Goal: Information Seeking & Learning: Learn about a topic

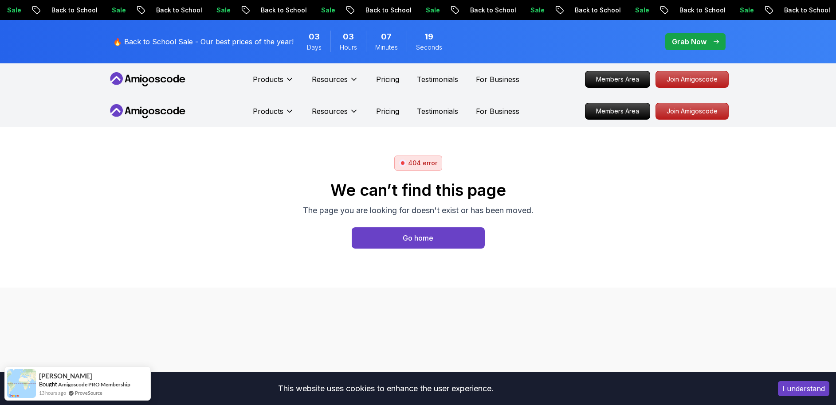
click at [797, 388] on button "I understand" at bounding box center [803, 388] width 51 height 15
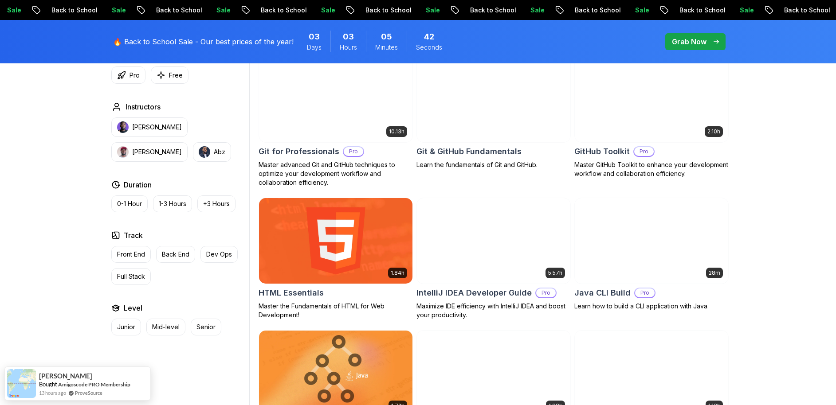
scroll to position [991, 0]
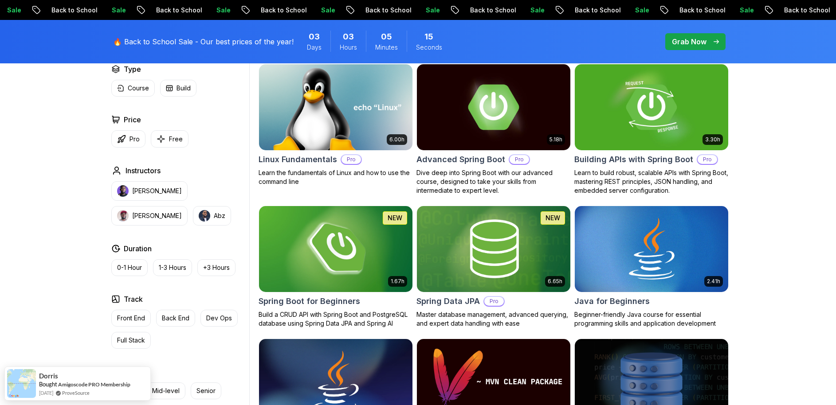
scroll to position [278, 0]
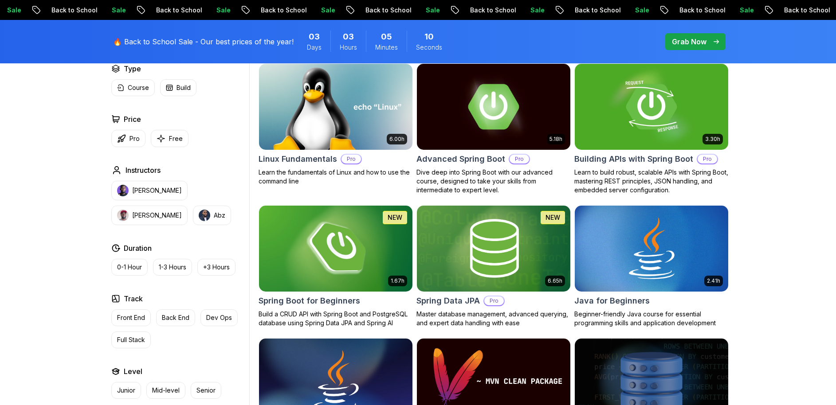
click at [350, 261] on img at bounding box center [335, 249] width 161 height 90
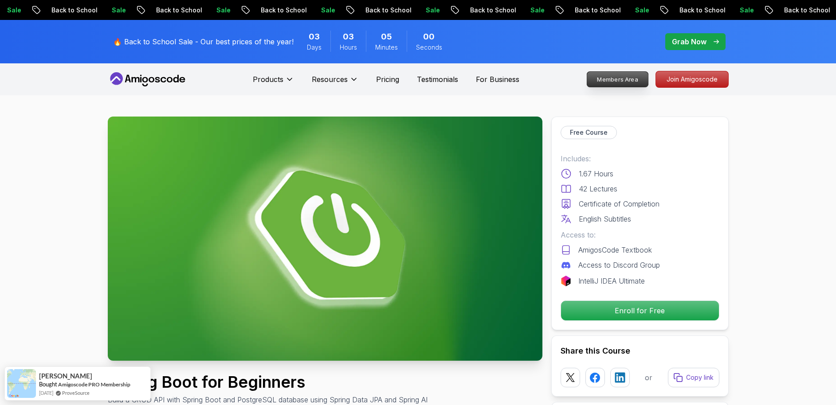
click at [625, 78] on p "Members Area" at bounding box center [617, 79] width 61 height 15
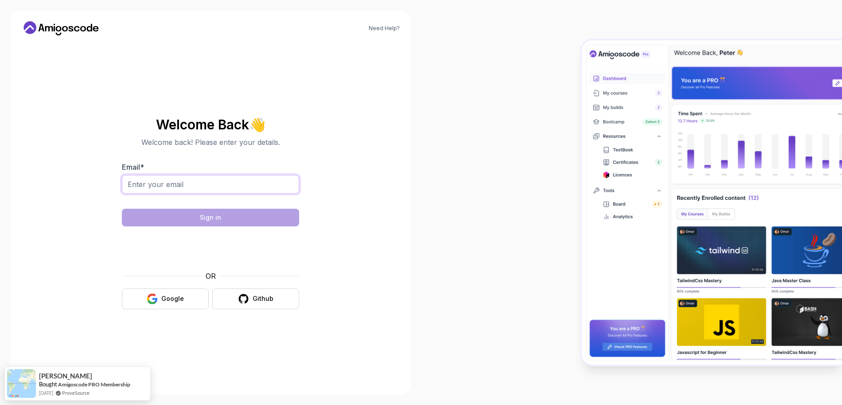
click at [257, 179] on input "Email *" at bounding box center [210, 184] width 177 height 19
click at [377, 155] on div "Need Help? Welcome Back 👋 Welcome back! Please enter your details. Email * Sign…" at bounding box center [211, 203] width 400 height 384
click at [182, 299] on div "Google" at bounding box center [172, 298] width 23 height 9
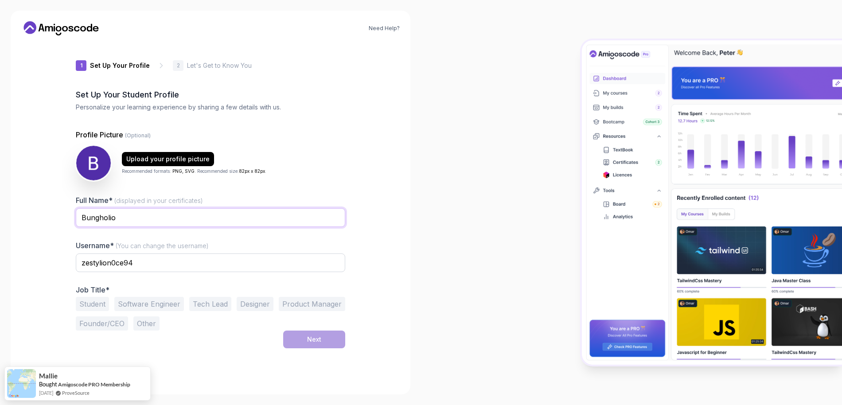
drag, startPoint x: 173, startPoint y: 212, endPoint x: 52, endPoint y: 220, distance: 120.9
click at [52, 220] on div "Need Help? 1 Set Up Your Profile 1 Set Up Your Profile 2 Let's Get to Know You …" at bounding box center [211, 203] width 400 height 384
drag, startPoint x: 143, startPoint y: 262, endPoint x: 70, endPoint y: 262, distance: 72.7
click at [70, 262] on div "1 Set Up Your Profile 1 Set Up Your Profile 2 Let's Get to Know You Set Up Your…" at bounding box center [211, 213] width 298 height 341
paste input "Bungholio"
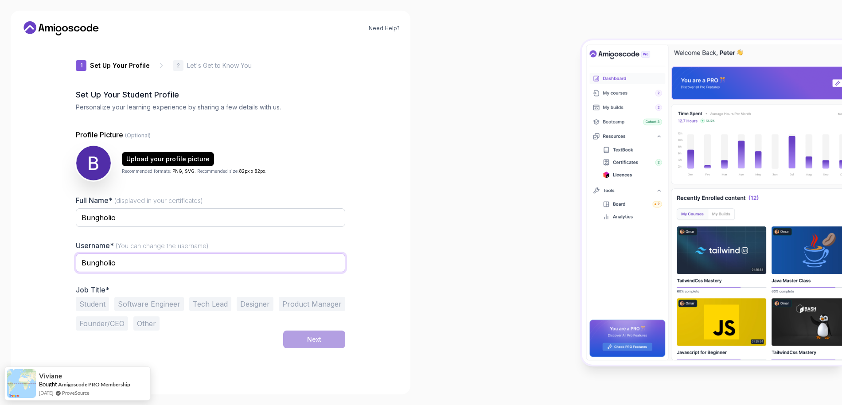
type input "Bungholio"
click at [136, 304] on button "Software Engineer" at bounding box center [149, 304] width 70 height 14
click at [149, 323] on button "Other" at bounding box center [146, 324] width 26 height 14
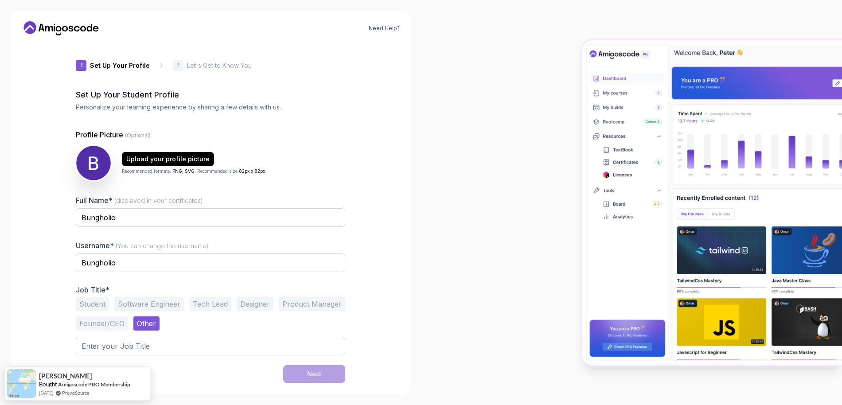
click at [133, 306] on button "Software Engineer" at bounding box center [149, 304] width 70 height 14
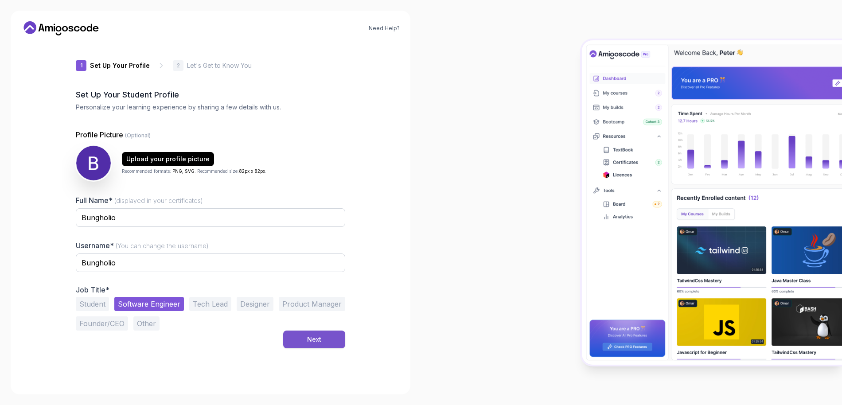
click at [312, 339] on div "Next" at bounding box center [314, 339] width 14 height 9
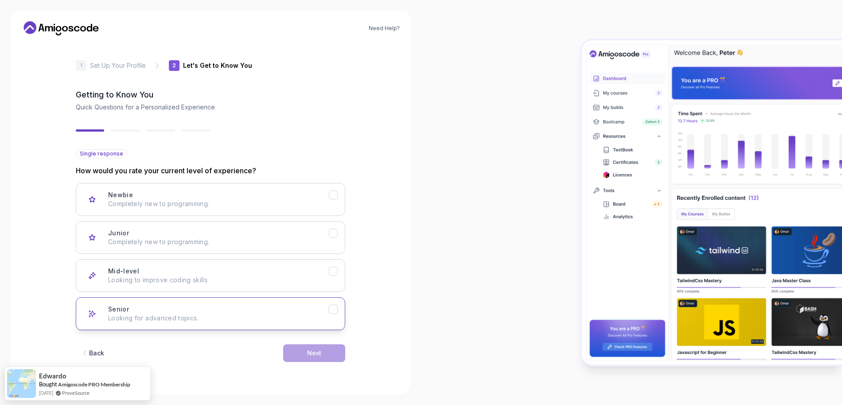
click at [191, 308] on div "Senior Looking for advanced topics." at bounding box center [218, 314] width 221 height 18
click at [322, 355] on button "Next" at bounding box center [314, 354] width 62 height 18
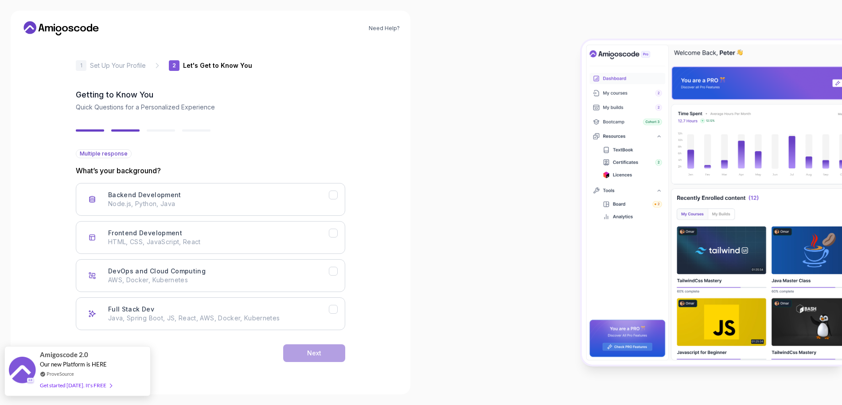
click at [73, 387] on div "Get started today. It's FREE" at bounding box center [76, 385] width 72 height 10
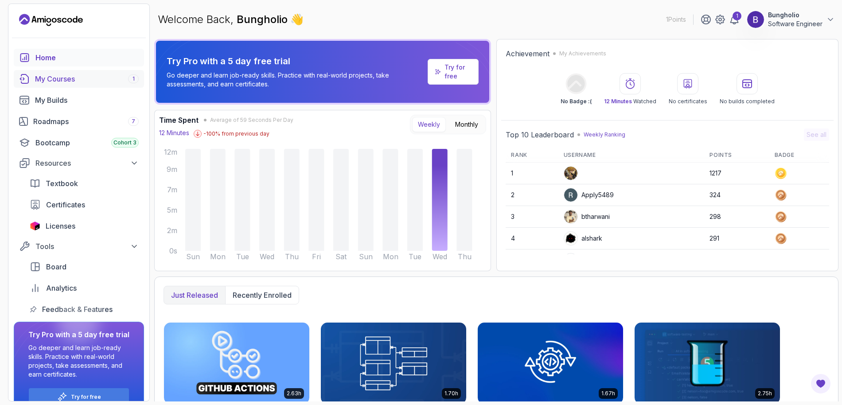
click at [75, 80] on div "My Courses 1" at bounding box center [87, 79] width 104 height 11
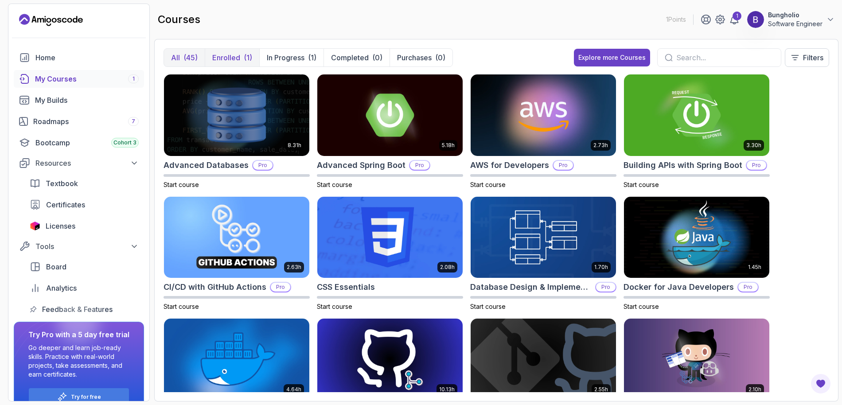
click at [227, 60] on p "Enrolled" at bounding box center [226, 57] width 28 height 11
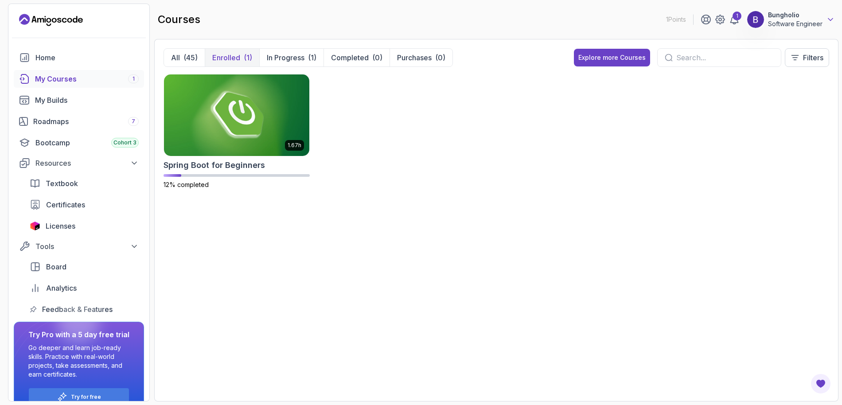
click at [831, 20] on icon at bounding box center [830, 19] width 9 height 9
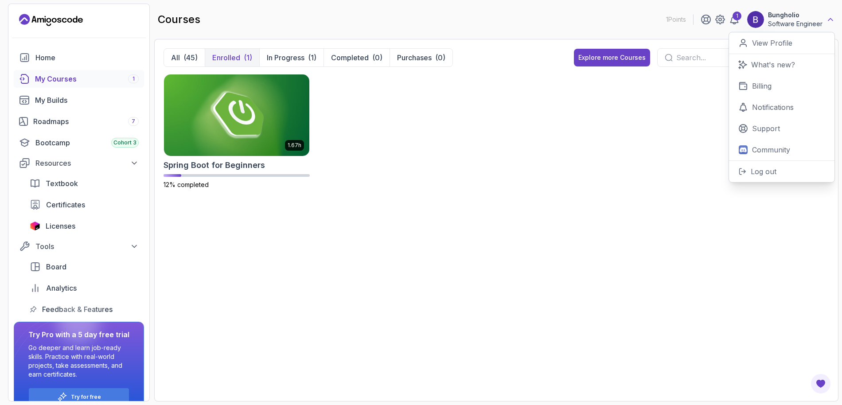
click at [831, 20] on icon at bounding box center [830, 19] width 9 height 9
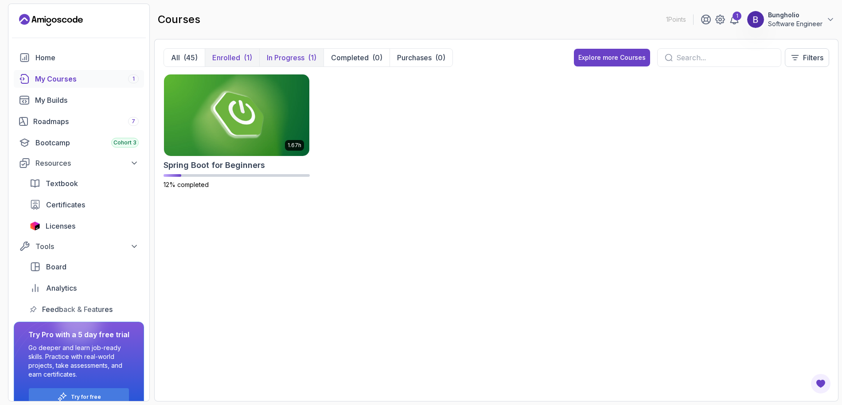
click at [293, 56] on p "In Progress" at bounding box center [286, 57] width 38 height 11
click at [228, 55] on p "Enrolled" at bounding box center [226, 57] width 28 height 11
click at [734, 20] on icon at bounding box center [734, 19] width 11 height 11
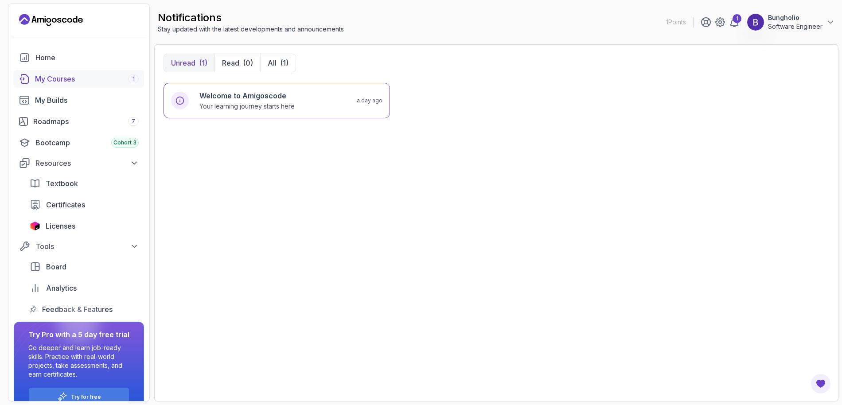
click at [65, 82] on div "My Courses 1" at bounding box center [87, 79] width 104 height 11
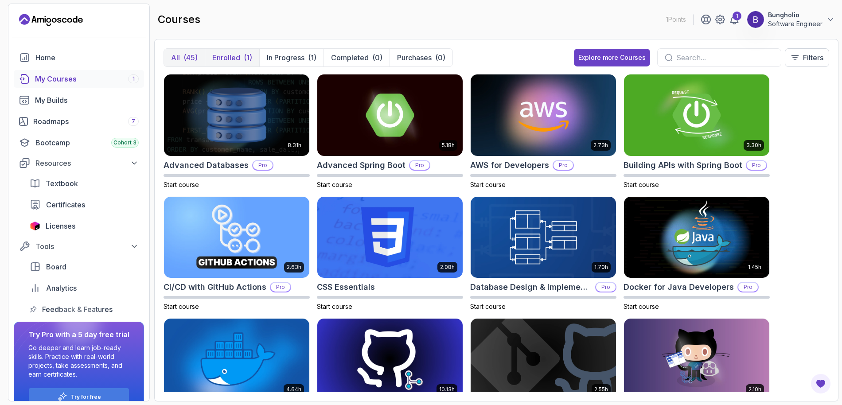
click at [225, 59] on p "Enrolled" at bounding box center [226, 57] width 28 height 11
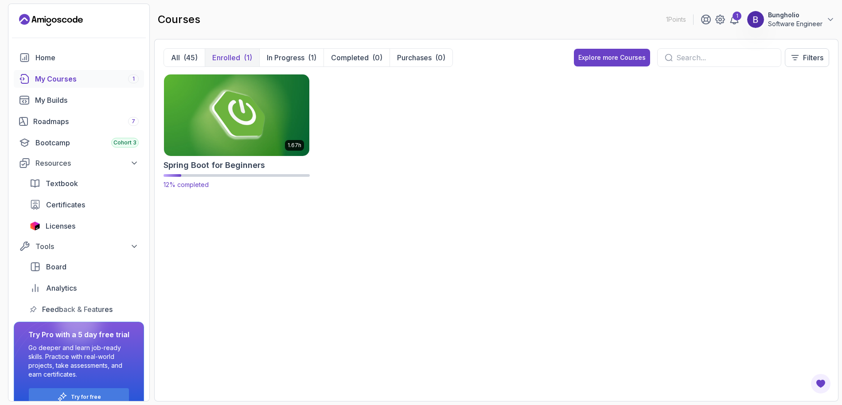
click at [231, 113] on img at bounding box center [237, 115] width 153 height 86
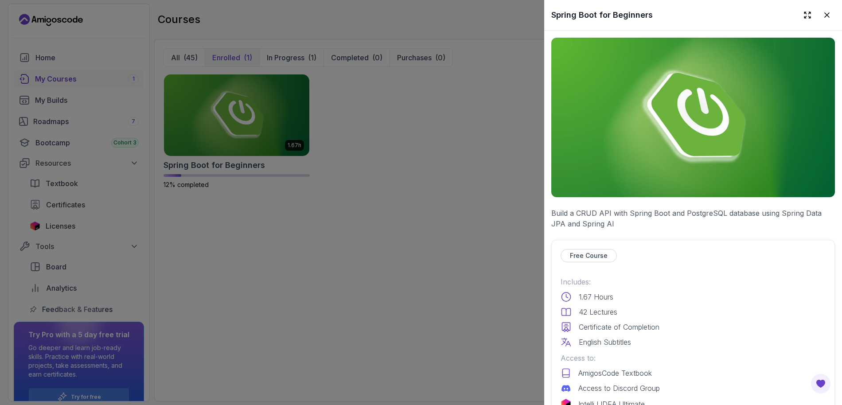
scroll to position [73, 0]
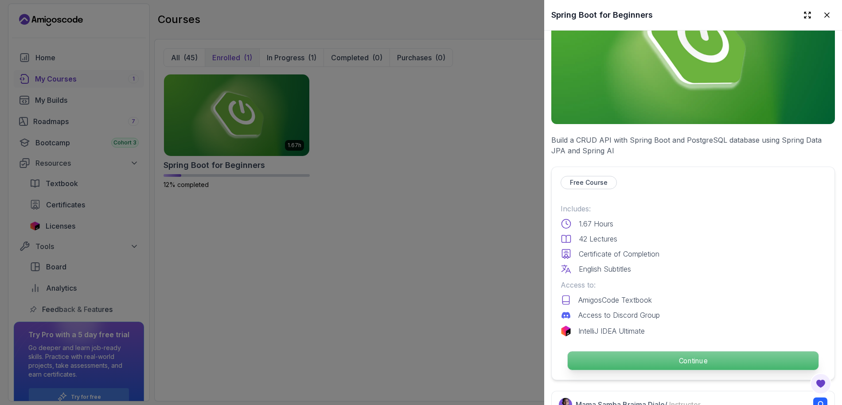
click at [697, 356] on p "Continue" at bounding box center [693, 361] width 251 height 19
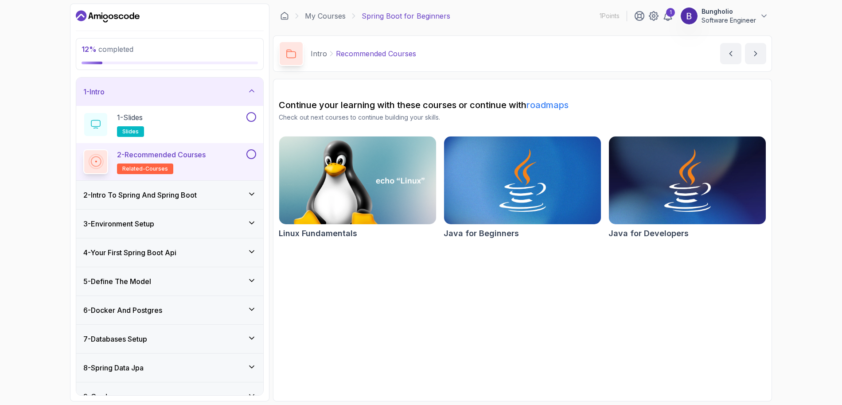
click at [252, 193] on icon at bounding box center [251, 194] width 9 height 9
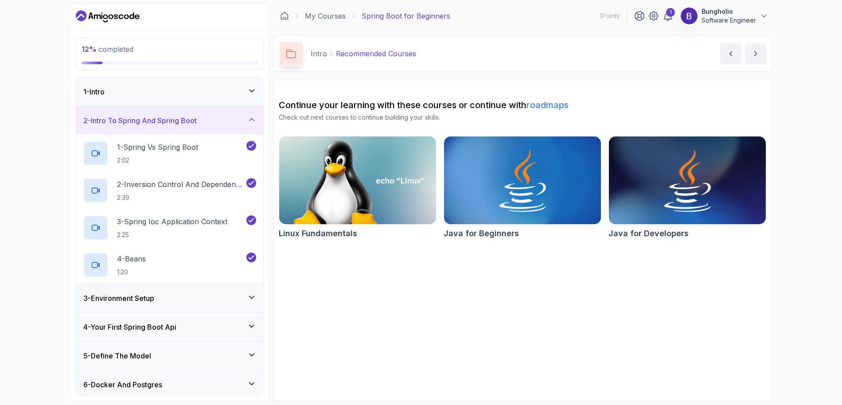
click at [253, 92] on icon at bounding box center [251, 90] width 9 height 9
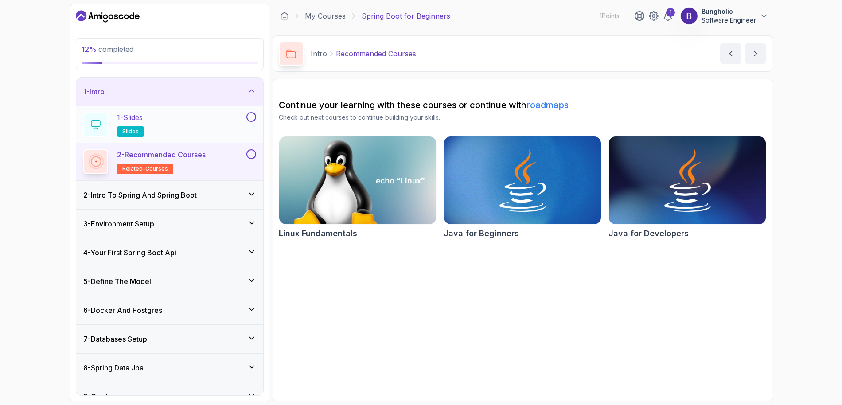
click at [252, 116] on button at bounding box center [252, 117] width 10 height 10
click at [253, 115] on icon at bounding box center [251, 117] width 5 height 4
click at [134, 131] on span "slides" at bounding box center [130, 131] width 16 height 7
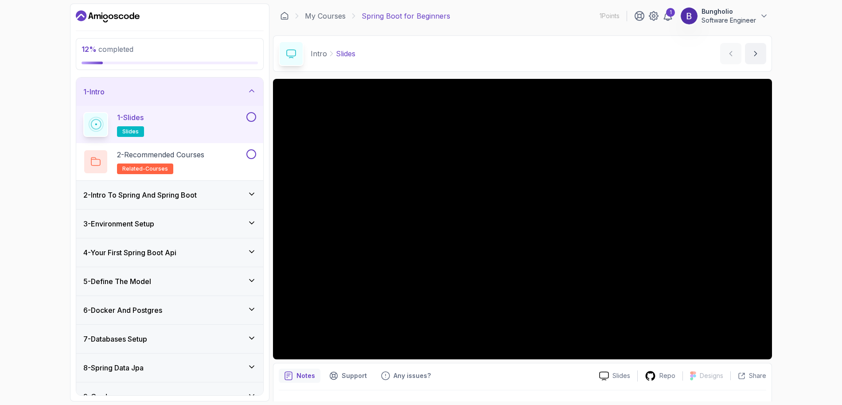
scroll to position [20, 0]
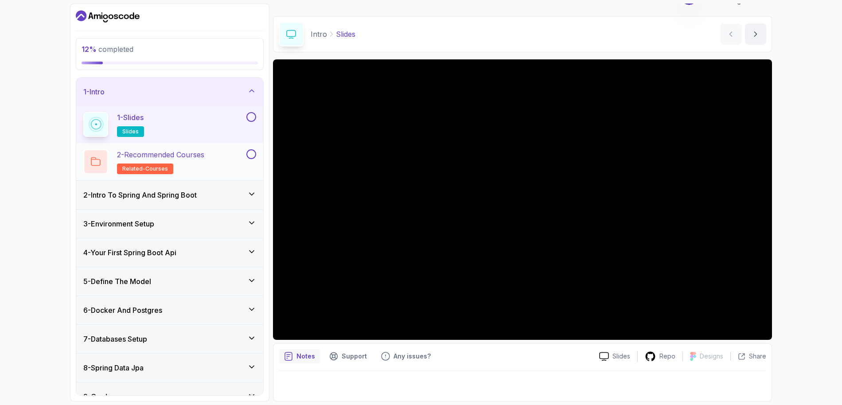
click at [156, 159] on p "2 - Recommended Courses" at bounding box center [160, 154] width 87 height 11
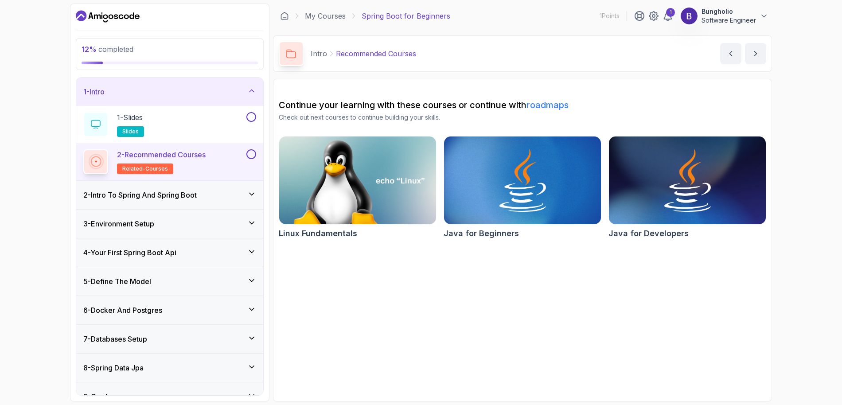
click at [254, 195] on icon at bounding box center [251, 194] width 9 height 9
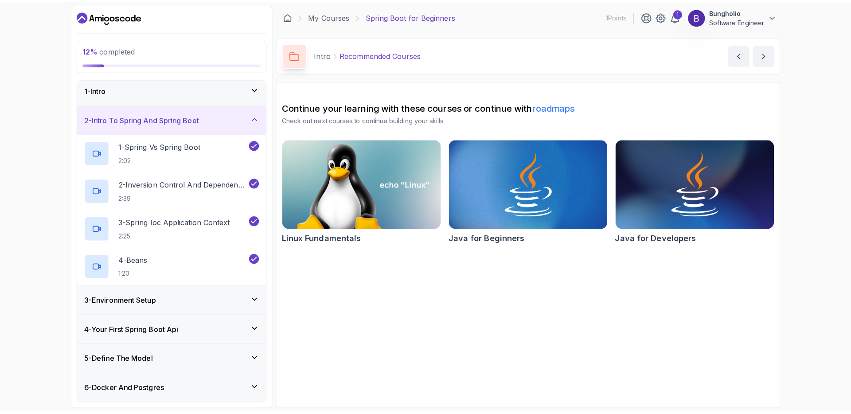
scroll to position [10, 0]
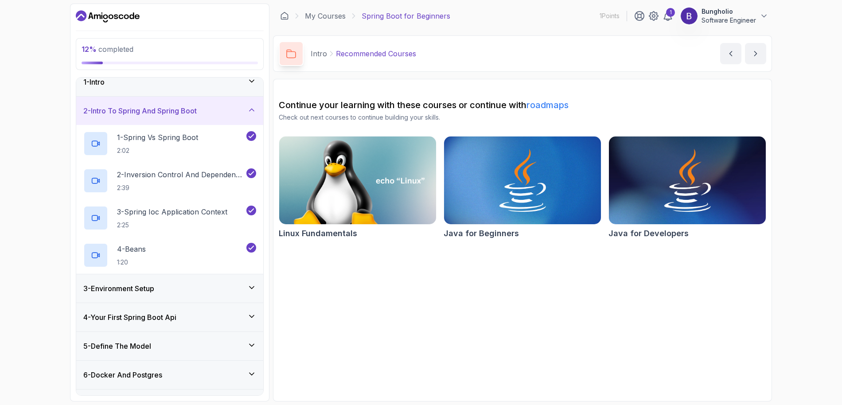
click at [253, 286] on icon at bounding box center [251, 287] width 9 height 9
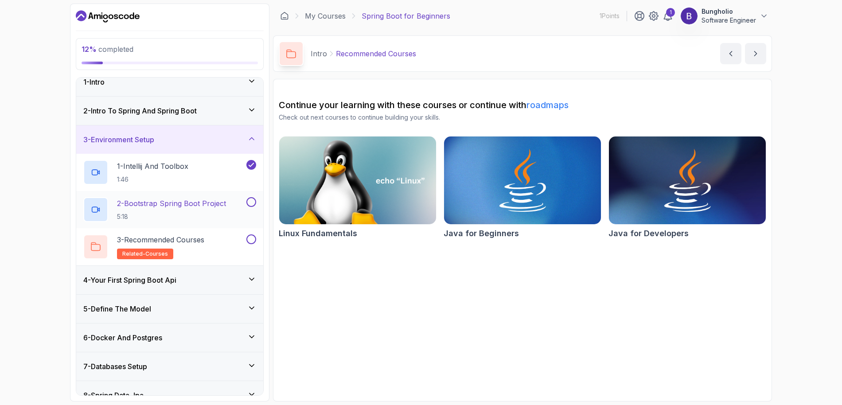
click at [175, 205] on p "2 - Bootstrap Spring Boot Project" at bounding box center [171, 203] width 109 height 11
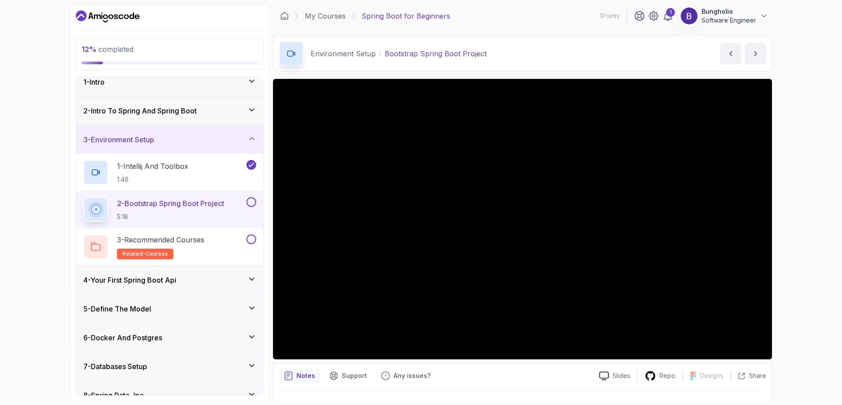
click at [251, 278] on icon at bounding box center [251, 279] width 9 height 9
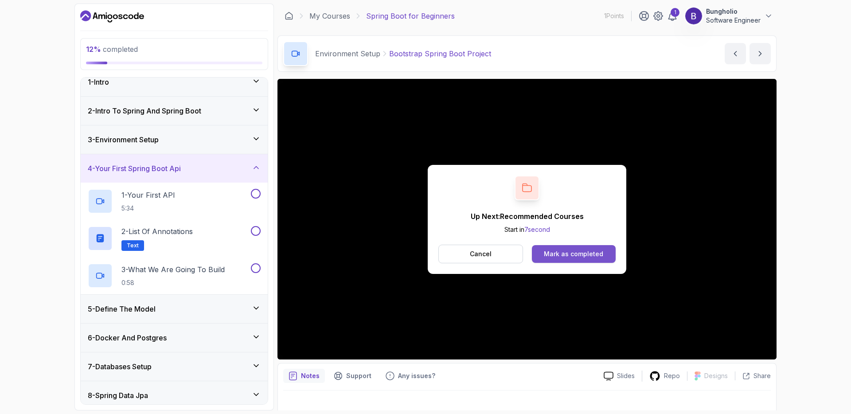
click at [573, 258] on div "Mark as completed" at bounding box center [573, 254] width 59 height 9
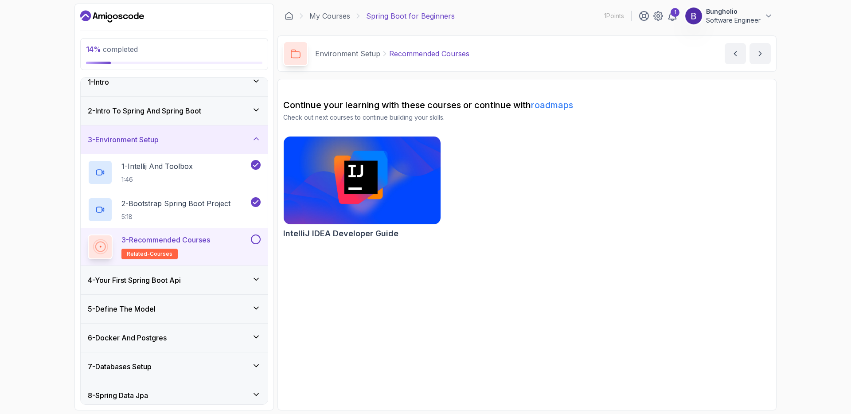
click at [178, 239] on p "3 - Recommended Courses" at bounding box center [165, 240] width 89 height 11
click at [138, 254] on span "related-courses" at bounding box center [150, 254] width 46 height 7
click at [256, 239] on button at bounding box center [256, 240] width 10 height 10
click at [152, 251] on span "related-courses" at bounding box center [150, 254] width 46 height 7
click at [255, 279] on icon at bounding box center [256, 279] width 4 height 2
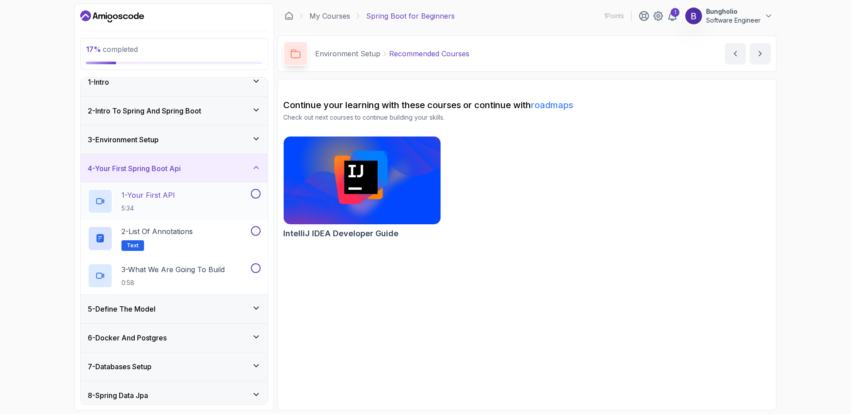
click at [258, 192] on button at bounding box center [256, 194] width 10 height 10
click at [257, 191] on icon at bounding box center [256, 193] width 8 height 9
click at [154, 193] on p "1 - Your First API" at bounding box center [148, 195] width 54 height 11
